Goal: Transaction & Acquisition: Purchase product/service

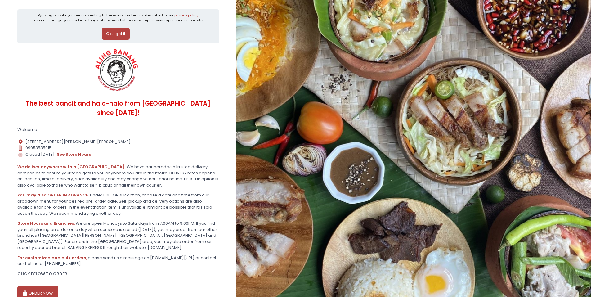
click at [116, 25] on div "Ok, I got it" at bounding box center [118, 31] width 170 height 17
click at [121, 34] on button "Ok, I got it" at bounding box center [116, 34] width 28 height 12
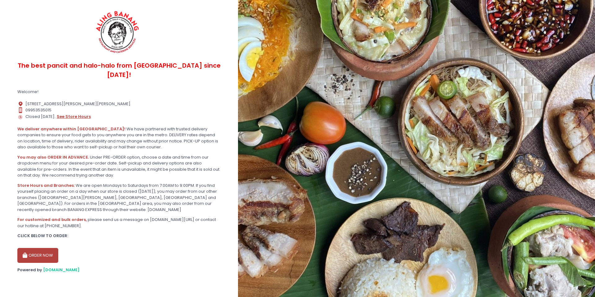
click at [62, 113] on button "see store hours" at bounding box center [73, 116] width 35 height 7
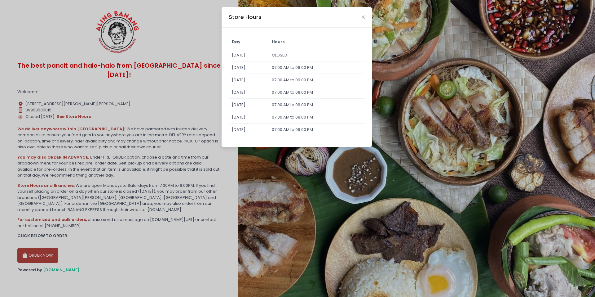
click at [64, 119] on div "Store Hours Day Hours Sunday CLOSED Monday 07:00 AM to 09:00 PM Tuesday 07:00 A…" at bounding box center [297, 148] width 595 height 297
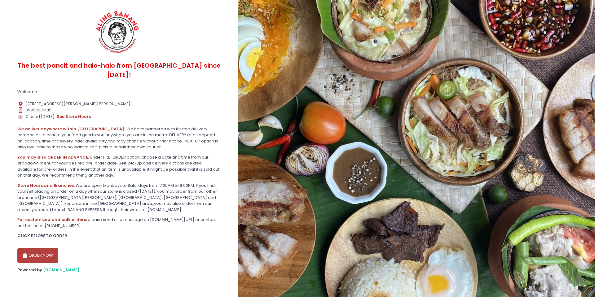
click at [51, 248] on button "ORDER NOW" at bounding box center [37, 255] width 41 height 15
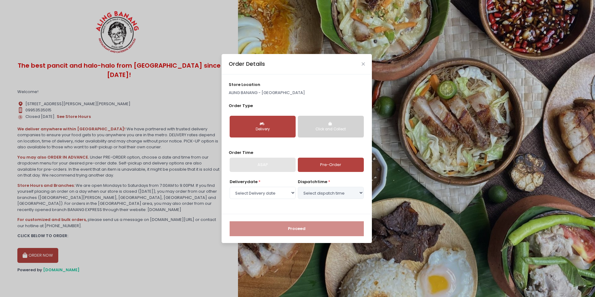
click at [204, 204] on div "Order Details store location ALING BANANG - Quezon City Order Type Delivery Cli…" at bounding box center [297, 148] width 595 height 297
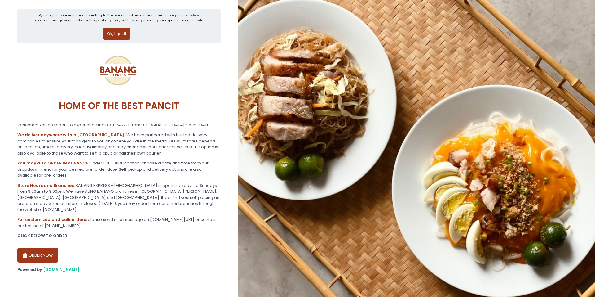
click at [114, 30] on button "Ok, I got it" at bounding box center [117, 34] width 28 height 12
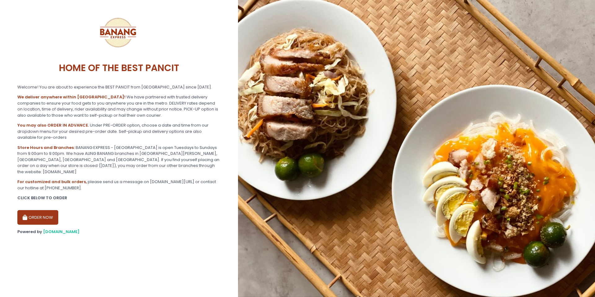
click at [52, 210] on button "ORDER NOW" at bounding box center [37, 217] width 41 height 15
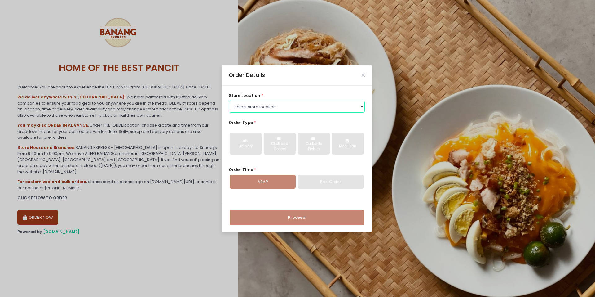
click at [261, 110] on select "Select store location BANANG EXPRESS - Paco, Manila BANANG EXPRESS - Holy Spiri…" at bounding box center [297, 106] width 136 height 12
click at [229, 100] on select "Select store location BANANG EXPRESS - Paco, Manila BANANG EXPRESS - Holy Spiri…" at bounding box center [297, 106] width 136 height 12
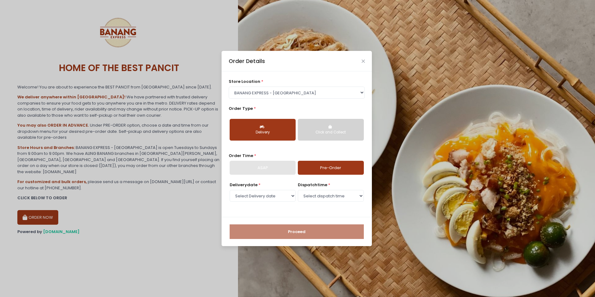
click at [263, 133] on div "Delivery" at bounding box center [262, 133] width 57 height 6
drag, startPoint x: 274, startPoint y: 91, endPoint x: 276, endPoint y: 98, distance: 8.0
click at [274, 91] on select "Select store location BANANG EXPRESS - Paco, Manila BANANG EXPRESS - Holy Spiri…" at bounding box center [297, 93] width 136 height 12
select select "62ee0805b0024a001716a291"
click at [229, 98] on select "Select store location BANANG EXPRESS - Paco, Manila BANANG EXPRESS - Holy Spiri…" at bounding box center [297, 93] width 136 height 12
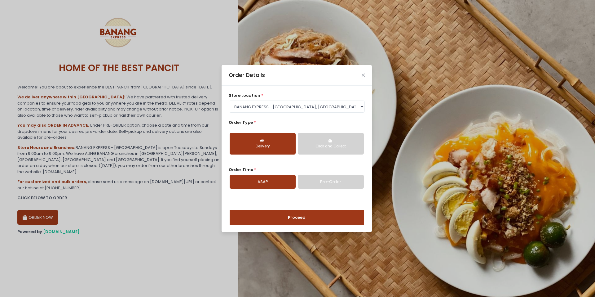
click at [274, 182] on link "ASAP" at bounding box center [263, 182] width 66 height 14
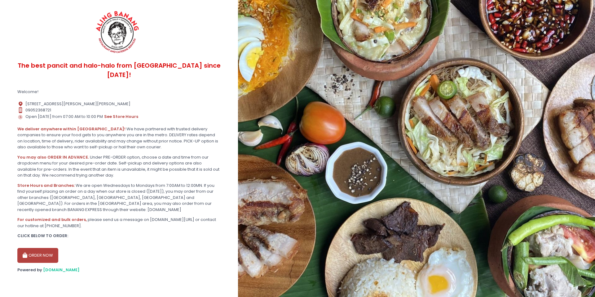
click at [31, 248] on button "ORDER NOW" at bounding box center [37, 255] width 41 height 15
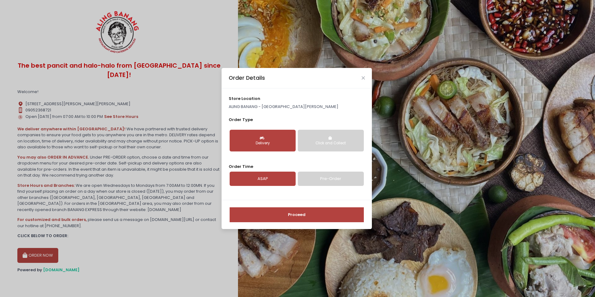
click at [278, 217] on button "Proceed" at bounding box center [297, 214] width 134 height 15
